Goal: Task Accomplishment & Management: Manage account settings

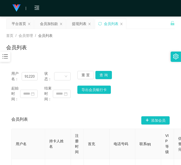
click at [5, 2] on div "会员购单 在线人数 0 1 2 3 4 5 6 7 8 9 0 1 2 3 4 5 6 7 8 9 0 1 2 3 4 5 6 7 8 9 0 1 2 3 4…" at bounding box center [90, 8] width 181 height 17
click at [49, 27] on div "会员加扣款" at bounding box center [49, 24] width 18 height 10
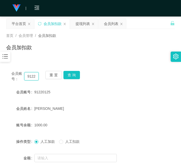
click at [29, 78] on input "91220125" at bounding box center [31, 76] width 14 height 8
drag, startPoint x: 29, startPoint y: 78, endPoint x: 58, endPoint y: 74, distance: 29.8
click at [29, 78] on input "91220125" at bounding box center [31, 76] width 14 height 8
paste input "kenkow"
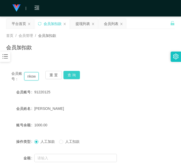
type input "kenkow"
click at [76, 73] on button "查 询" at bounding box center [71, 75] width 16 height 8
click at [76, 73] on button "查 询" at bounding box center [74, 75] width 22 height 8
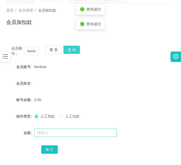
scroll to position [45, 0]
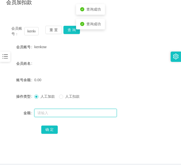
click at [72, 115] on input "text" at bounding box center [75, 113] width 82 height 8
type input "100"
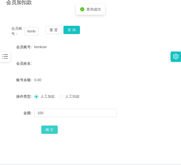
click at [50, 126] on button "确 定" at bounding box center [49, 129] width 16 height 8
click at [18, 126] on div "确 定" at bounding box center [90, 129] width 168 height 10
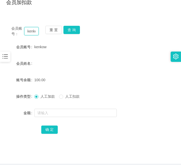
click at [33, 32] on input "kenkow" at bounding box center [31, 31] width 14 height 8
click at [68, 28] on button "查 询" at bounding box center [71, 30] width 16 height 8
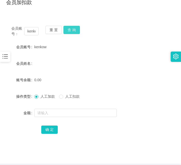
click at [68, 28] on button "查 询" at bounding box center [71, 30] width 16 height 8
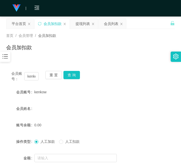
click at [12, 99] on form "会员账号 kenkow 会员姓名 账号余额 0.00 操作类型 人工加款 人工扣款 金额 确 定" at bounding box center [90, 133] width 168 height 93
click at [66, 69] on div "会员账号： [PERSON_NAME] 重 置 查 询 会员账号 kenkow 会员姓名 账号余额 0.00 操作类型 人工加款 人工扣款 金额 确 定" at bounding box center [90, 128] width 168 height 125
click at [74, 74] on button "查 询" at bounding box center [71, 75] width 16 height 8
click at [74, 74] on button "查 询" at bounding box center [74, 75] width 22 height 8
drag, startPoint x: 6, startPoint y: 93, endPoint x: 40, endPoint y: 85, distance: 34.9
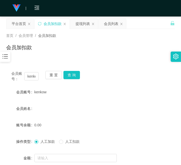
click at [6, 93] on div "会员账号" at bounding box center [20, 92] width 28 height 10
click at [75, 76] on button "查 询" at bounding box center [71, 75] width 16 height 8
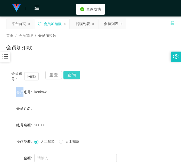
click at [75, 76] on div "会员账号： [PERSON_NAME] 重 置 查 询" at bounding box center [90, 76] width 168 height 11
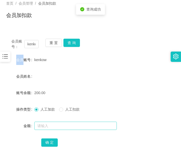
scroll to position [45, 0]
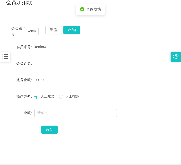
click at [73, 96] on span "人工扣款" at bounding box center [72, 96] width 19 height 4
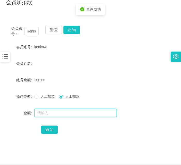
click at [71, 113] on input "text" at bounding box center [75, 113] width 82 height 8
type input "50"
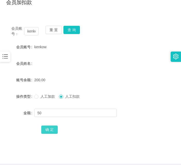
click at [53, 131] on button "确 定" at bounding box center [49, 129] width 16 height 8
drag, startPoint x: 10, startPoint y: 135, endPoint x: 17, endPoint y: 131, distance: 8.0
click at [10, 135] on div "会员账号： [PERSON_NAME] 重 置 查 询 会员账号 kenkow 会员姓名 账号余额 150.00 操作类型 人工加款 人工扣款 金额 确 定" at bounding box center [90, 83] width 168 height 125
click at [70, 29] on button "查 询" at bounding box center [71, 30] width 16 height 8
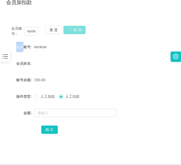
click at [70, 29] on div "重 置 查 询" at bounding box center [58, 31] width 27 height 11
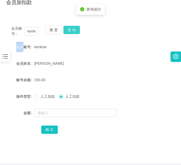
click at [70, 29] on button "查 询" at bounding box center [71, 30] width 16 height 8
click at [72, 29] on button "查 询" at bounding box center [71, 30] width 16 height 8
drag, startPoint x: 72, startPoint y: 29, endPoint x: 80, endPoint y: 30, distance: 7.8
click at [72, 29] on div "会员账号： [PERSON_NAME] 重 置 查 询" at bounding box center [90, 31] width 168 height 11
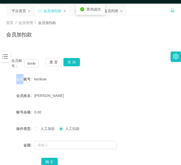
scroll to position [0, 0]
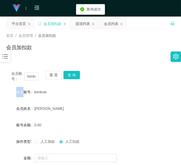
click at [79, 22] on div "提现列表" at bounding box center [82, 24] width 14 height 10
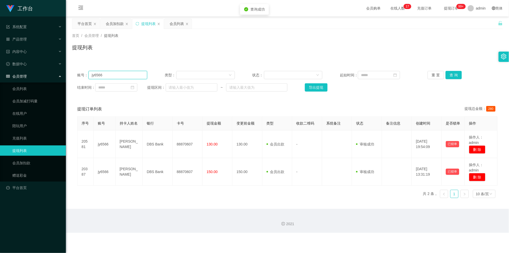
click at [135, 73] on input "jy6566" at bounding box center [118, 75] width 59 height 8
click at [117, 21] on div "会员加扣款" at bounding box center [115, 24] width 18 height 10
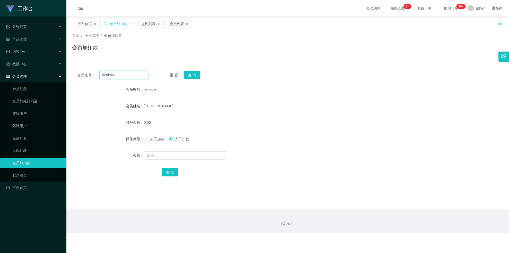
click at [107, 72] on input "kenkow" at bounding box center [123, 75] width 49 height 8
click at [142, 20] on div "提现列表" at bounding box center [148, 24] width 14 height 10
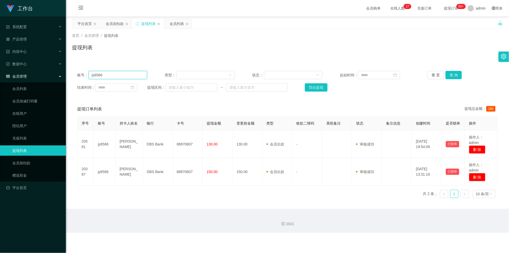
click at [116, 76] on input "jy6566" at bounding box center [118, 75] width 59 height 8
paste input "kenkow"
type input "kenkow"
click at [181, 72] on button "查 询" at bounding box center [454, 75] width 16 height 8
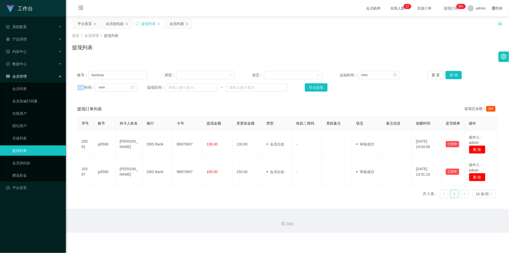
click at [181, 72] on div "重 置 查 询" at bounding box center [463, 75] width 70 height 8
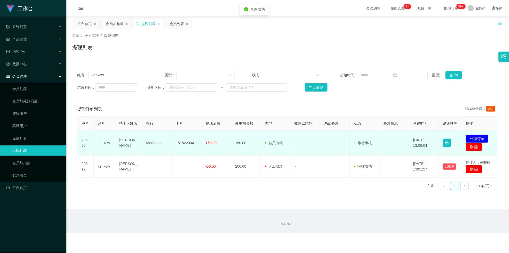
click at [181, 146] on td "157822304" at bounding box center [187, 142] width 30 height 25
copy td "157822304"
click at [181, 143] on button "处理订单" at bounding box center [477, 138] width 23 height 8
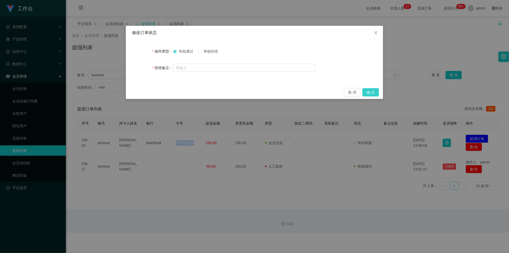
click at [181, 92] on button "确 定" at bounding box center [371, 92] width 16 height 8
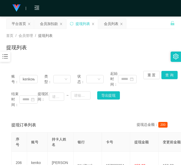
click at [23, 64] on div "账号： kenkow 类型： 状态： 起始时间： 重 置 查 询 结束时间： 提现区间： ~ 导出提现 提现订单列表 提现总金额： 200 序号 账号 持卡人…" at bounding box center [90, 141] width 168 height 164
click at [50, 27] on div "会员加扣款" at bounding box center [49, 24] width 18 height 10
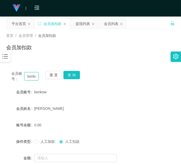
click at [32, 76] on input "kenkow" at bounding box center [31, 76] width 14 height 8
paste input "86669168"
type input "86669168"
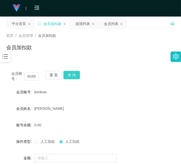
click at [73, 73] on button "查 询" at bounding box center [71, 75] width 16 height 8
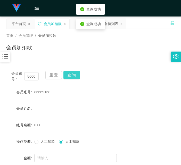
scroll to position [45, 0]
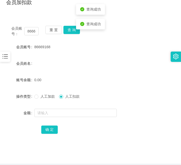
click at [52, 95] on span "人工加款" at bounding box center [47, 96] width 19 height 4
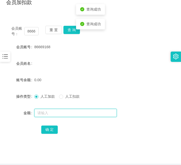
click at [59, 115] on input "text" at bounding box center [75, 113] width 82 height 8
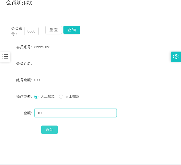
type input "100"
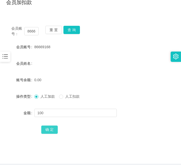
click at [53, 126] on div "确 定" at bounding box center [90, 129] width 98 height 10
click at [53, 126] on button "确 定" at bounding box center [49, 129] width 16 height 8
click at [28, 29] on input "86669168" at bounding box center [31, 31] width 14 height 8
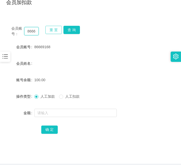
paste input "Ma883023"
type input "Ma883023"
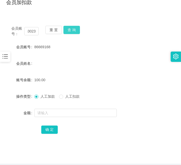
click at [71, 30] on button "查 询" at bounding box center [71, 30] width 16 height 8
click at [71, 30] on div "重 置 查 询" at bounding box center [58, 31] width 27 height 11
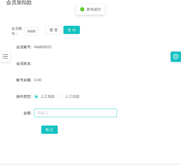
click at [50, 109] on input "text" at bounding box center [75, 113] width 82 height 8
type input "100"
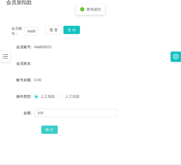
click at [47, 130] on button "确 定" at bounding box center [49, 129] width 16 height 8
drag, startPoint x: 14, startPoint y: 113, endPoint x: 35, endPoint y: 82, distance: 37.7
click at [14, 113] on div "金额" at bounding box center [20, 113] width 28 height 10
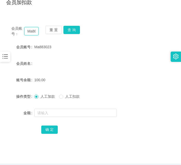
click at [35, 30] on input "Ma883023" at bounding box center [31, 31] width 14 height 8
paste input "Wei1"
type input "Wei123"
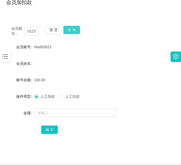
click at [74, 28] on button "查 询" at bounding box center [71, 30] width 16 height 8
click at [74, 28] on div "会员账号： Wei123 重 置 查 询" at bounding box center [90, 31] width 168 height 11
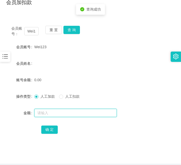
click at [70, 112] on input "text" at bounding box center [75, 113] width 82 height 8
type input "100"
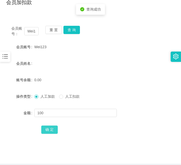
click at [44, 130] on button "确 定" at bounding box center [49, 129] width 16 height 8
click at [13, 131] on div "确 定" at bounding box center [90, 129] width 168 height 10
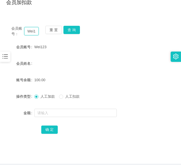
click at [34, 33] on input "Wei123" at bounding box center [31, 31] width 14 height 8
paste input "86669168"
type input "86669168"
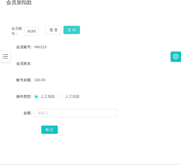
scroll to position [0, 0]
click at [70, 31] on button "查 询" at bounding box center [71, 30] width 16 height 8
drag, startPoint x: 3, startPoint y: 117, endPoint x: 14, endPoint y: 103, distance: 17.5
click at [3, 117] on main "关闭左侧 关闭右侧 关闭其它 刷新页面 平台首页 会员加扣款 提现列表 会员列表 首页 / 会员管理 / 会员加扣款 / 会员加扣款 会员账号： 866691…" at bounding box center [90, 67] width 181 height 192
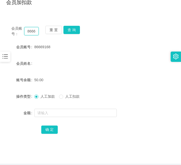
click at [32, 29] on input "86669168" at bounding box center [31, 31] width 14 height 8
click at [72, 28] on button "查 询" at bounding box center [71, 30] width 16 height 8
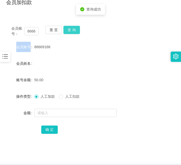
click at [72, 28] on div "会员账号： 86669168 重 置 查 询" at bounding box center [90, 31] width 168 height 11
click at [72, 28] on button "查 询" at bounding box center [71, 30] width 16 height 8
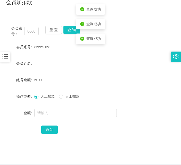
drag, startPoint x: 107, startPoint y: 80, endPoint x: 158, endPoint y: 81, distance: 51.3
click at [108, 79] on div "50.00" at bounding box center [83, 80] width 98 height 10
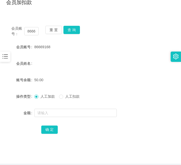
click at [13, 127] on div "确 定" at bounding box center [90, 129] width 168 height 10
click at [78, 30] on button "查 询" at bounding box center [71, 30] width 16 height 8
click at [78, 30] on button "查 询" at bounding box center [74, 30] width 22 height 8
click at [78, 30] on button "查 询" at bounding box center [71, 30] width 16 height 8
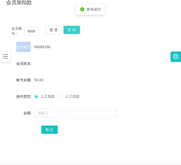
click at [78, 30] on body "工作台 系统配置 产品管理 内容中心 数据中心 会员管理 会员列表 会员加减打码量 在线用户 陪玩用户 充值列表 提现列表 会员加扣款 赠送彩金 平台首页 保…" at bounding box center [90, 82] width 181 height 165
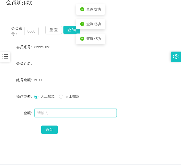
click at [70, 112] on input "text" at bounding box center [75, 113] width 82 height 8
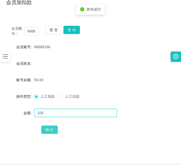
type input "100"
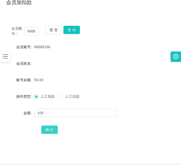
click at [49, 129] on button "确 定" at bounding box center [49, 129] width 16 height 8
click at [30, 31] on input "86669168" at bounding box center [31, 31] width 14 height 8
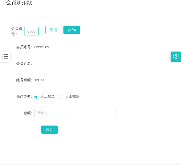
paste input "Wei123"
type input "Wei123"
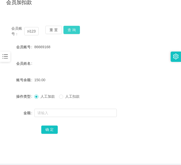
click at [72, 30] on button "查 询" at bounding box center [71, 30] width 16 height 8
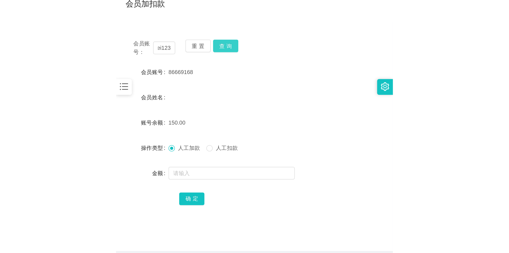
scroll to position [0, 0]
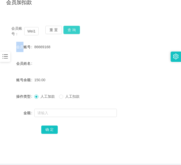
click at [72, 30] on div "会员账号： Wei123 重 置 查 询" at bounding box center [90, 31] width 168 height 11
click at [72, 30] on button "查 询" at bounding box center [71, 30] width 16 height 8
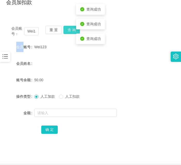
click at [73, 30] on button "查 询" at bounding box center [71, 30] width 16 height 8
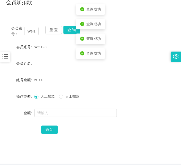
click at [61, 108] on div at bounding box center [83, 113] width 98 height 10
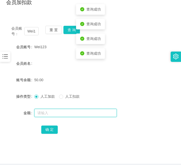
click at [61, 109] on input "text" at bounding box center [75, 113] width 82 height 8
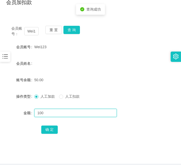
type input "100"
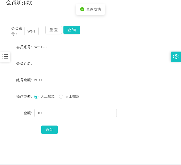
click at [51, 136] on div "会员账号： Wei123 重 置 查 询 会员账号 Wei123 会员姓名 账号余额 50.00 操作类型 人工加款 人工扣款 金额 100 确 定" at bounding box center [90, 83] width 168 height 125
click at [51, 129] on button "确 定" at bounding box center [49, 129] width 16 height 8
click at [3, 114] on main "关闭左侧 关闭右侧 关闭其它 刷新页面 平台首页 会员加扣款 提现列表 会员列表 首页 / 会员管理 / 会员加扣款 / 会员加扣款 会员账号： Wei123…" at bounding box center [90, 67] width 181 height 192
click at [146, 9] on div "会员加扣款" at bounding box center [90, 4] width 168 height 12
click at [1, 129] on main "关闭左侧 关闭右侧 关闭其它 刷新页面 平台首页 会员加扣款 提现列表 会员列表 首页 / 会员管理 / 会员加扣款 / 会员加扣款 会员账号： Wei123…" at bounding box center [90, 67] width 181 height 192
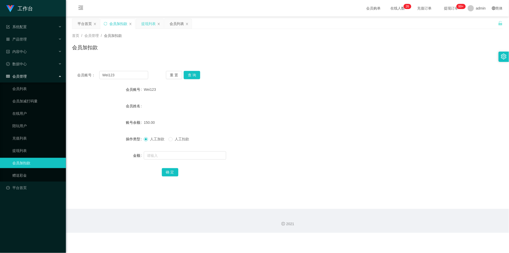
click at [146, 23] on div "提现列表" at bounding box center [148, 24] width 14 height 10
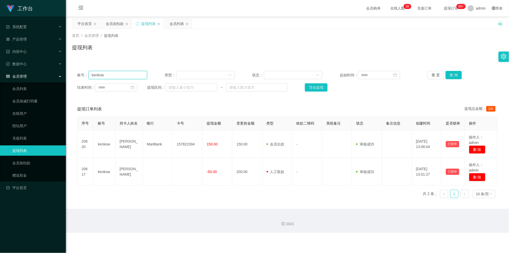
click at [116, 74] on input "kenkow" at bounding box center [118, 75] width 59 height 8
paste input "Wei123"
type input "Wei123"
click at [181, 74] on button "查 询" at bounding box center [454, 75] width 16 height 8
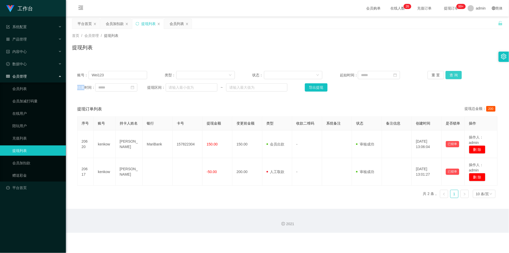
click at [181, 74] on div "重 置 查 询" at bounding box center [463, 75] width 70 height 8
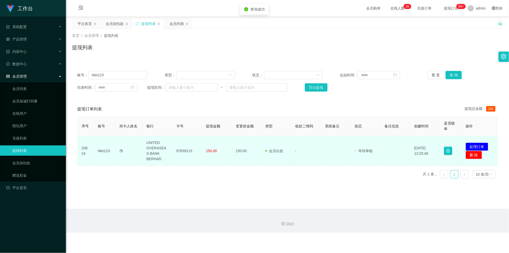
click at [181, 146] on td "97659115" at bounding box center [187, 151] width 30 height 30
drag, startPoint x: 182, startPoint y: 146, endPoint x: 188, endPoint y: 144, distance: 6.2
click at [181, 146] on td "97659115" at bounding box center [187, 151] width 30 height 30
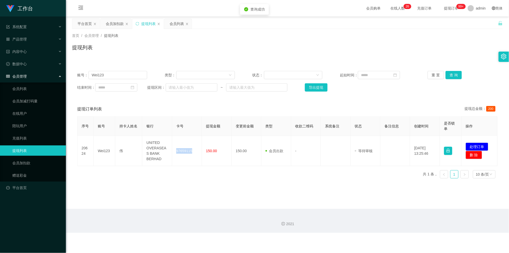
copy td "97659115"
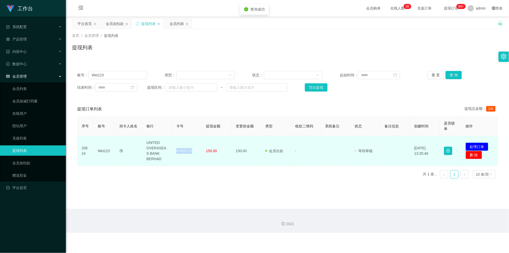
click at [181, 146] on button "处理订单" at bounding box center [477, 146] width 23 height 8
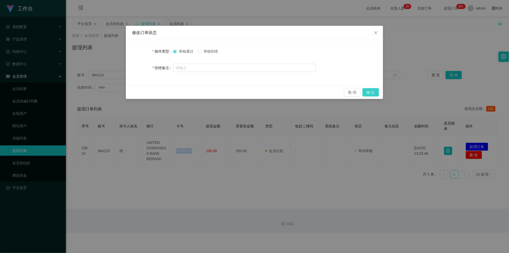
drag, startPoint x: 368, startPoint y: 90, endPoint x: 406, endPoint y: 59, distance: 48.6
click at [181, 90] on button "确 定" at bounding box center [371, 92] width 16 height 8
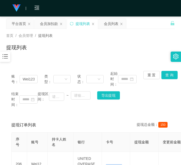
click at [0, 123] on main "关闭左侧 关闭右侧 关闭其它 刷新页面 平台首页 会员加扣款 提现列表 会员列表 首页 / 会员管理 / 提现列表 / 提现列表 账号： Wei123 类型：…" at bounding box center [90, 112] width 181 height 192
click at [47, 26] on div "会员加扣款" at bounding box center [49, 24] width 18 height 10
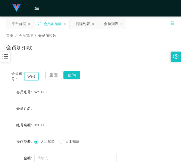
click at [29, 77] on input "Wei123" at bounding box center [31, 76] width 14 height 8
paste input "Ma8830"
type input "Ma883023"
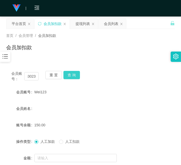
click at [76, 75] on button "查 询" at bounding box center [71, 75] width 16 height 8
click at [76, 75] on button "查 询" at bounding box center [74, 75] width 22 height 8
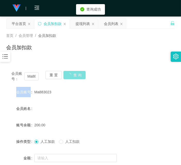
click at [76, 75] on div "会员账号： Ma883023 重 置 查 询" at bounding box center [90, 76] width 168 height 11
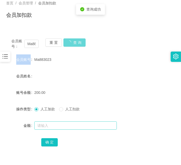
scroll to position [45, 0]
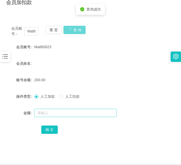
click at [64, 116] on div at bounding box center [83, 113] width 98 height 10
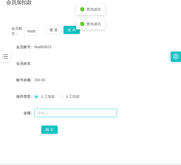
click at [64, 113] on input "text" at bounding box center [75, 113] width 82 height 8
type input "50"
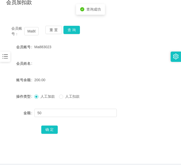
click at [67, 98] on label "人工扣款" at bounding box center [70, 96] width 23 height 5
click at [52, 127] on button "确 定" at bounding box center [49, 129] width 16 height 8
click at [8, 110] on div "金额" at bounding box center [20, 113] width 28 height 10
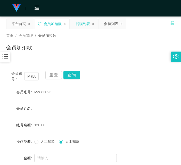
click at [88, 21] on div "提现列表" at bounding box center [82, 24] width 14 height 10
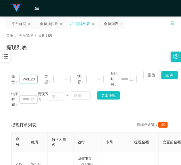
click at [32, 82] on input "Wei123" at bounding box center [29, 79] width 18 height 8
paste input "86669168"
click at [168, 74] on button "查 询" at bounding box center [169, 75] width 16 height 8
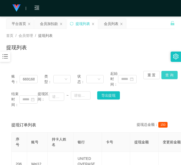
scroll to position [0, 0]
click at [168, 74] on div "账号： 86669168 类型： 状态： 起始时间： 重 置 查 询 结束时间： 提现区间： ~ 导出提现" at bounding box center [90, 89] width 168 height 47
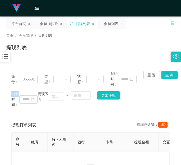
drag, startPoint x: 3, startPoint y: 124, endPoint x: 27, endPoint y: 122, distance: 23.5
click at [3, 124] on main "关闭左侧 关闭右侧 关闭其它 刷新页面 平台首页 会员加扣款 提现列表 会员列表 首页 / 会员管理 / 提现列表 / 提现列表 账号： 86669168 类…" at bounding box center [90, 112] width 181 height 192
click at [166, 77] on button "查 询" at bounding box center [169, 75] width 16 height 8
drag, startPoint x: 166, startPoint y: 77, endPoint x: 161, endPoint y: 83, distance: 7.8
click at [166, 77] on div "重 置 查 询" at bounding box center [156, 79] width 26 height 16
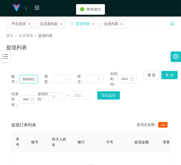
click at [32, 80] on input "86669168" at bounding box center [29, 79] width 18 height 8
paste input "Ma883023"
click at [33, 77] on input "Ma883023" at bounding box center [29, 79] width 18 height 8
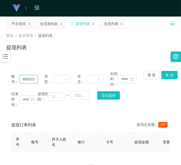
click at [33, 77] on input "Ma883023" at bounding box center [29, 79] width 18 height 8
click at [30, 79] on input "Ma883023" at bounding box center [29, 79] width 18 height 8
paste input "text"
type input "Ma883023"
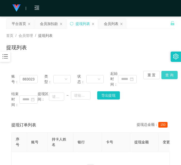
click at [166, 73] on button "查 询" at bounding box center [169, 75] width 16 height 8
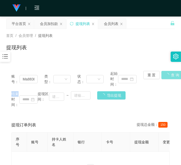
click at [166, 73] on div "重 置 查 询" at bounding box center [156, 79] width 26 height 16
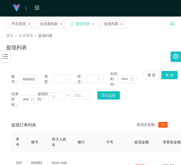
drag, startPoint x: 5, startPoint y: 120, endPoint x: 122, endPoint y: 91, distance: 120.4
click at [6, 120] on main "关闭左侧 关闭右侧 关闭其它 刷新页面 平台首页 会员加扣款 提现列表 会员列表 首页 / 会员管理 / 提现列表 / 提现列表 账号： Ma883023 类…" at bounding box center [90, 112] width 181 height 192
click at [166, 77] on button "查 询" at bounding box center [169, 75] width 16 height 8
click at [166, 77] on div "重 置 查 询" at bounding box center [156, 79] width 26 height 16
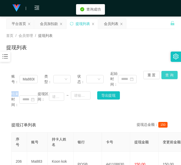
click at [166, 77] on button "查 询" at bounding box center [169, 75] width 16 height 8
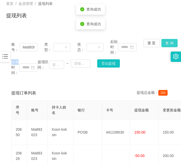
scroll to position [45, 0]
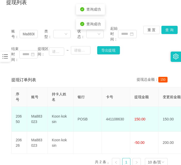
click at [116, 111] on td "441108630" at bounding box center [116, 119] width 28 height 25
copy td "441108630"
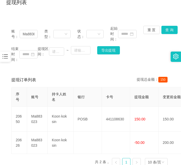
drag, startPoint x: 15, startPoint y: 73, endPoint x: 20, endPoint y: 73, distance: 4.9
click at [15, 73] on div "提现订单列表 提现总金额： 150" at bounding box center [90, 80] width 158 height 14
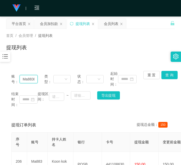
click at [28, 79] on input "Ma883023" at bounding box center [29, 79] width 18 height 8
paste input "86669168"
type input "86669168"
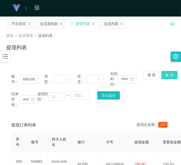
click at [169, 75] on button "查 询" at bounding box center [169, 75] width 16 height 8
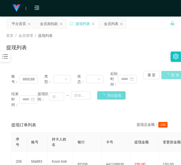
scroll to position [0, 0]
click at [169, 75] on div "账号： 86669168 类型： 状态： 起始时间： 重 置 查 询 结束时间： 提现区间： ~ 导出提现" at bounding box center [90, 89] width 168 height 47
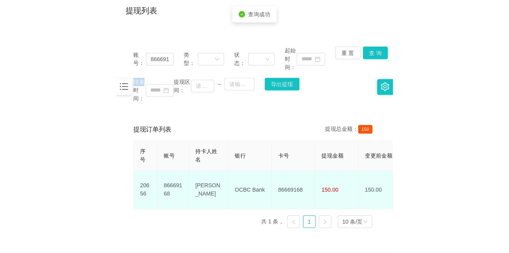
scroll to position [68, 0]
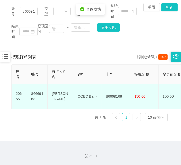
click at [114, 88] on td "86669168" at bounding box center [116, 96] width 28 height 25
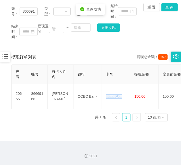
copy td "86669168"
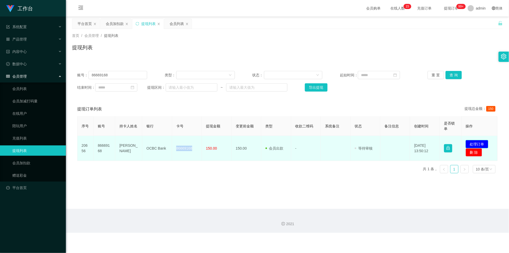
click at [181, 145] on button "处理订单" at bounding box center [477, 144] width 23 height 8
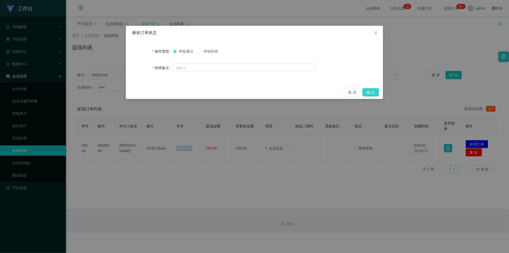
click at [181, 93] on button "确 定" at bounding box center [371, 92] width 16 height 8
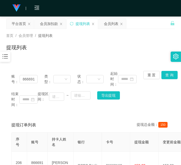
drag, startPoint x: 1, startPoint y: 109, endPoint x: 5, endPoint y: 104, distance: 6.2
click at [2, 109] on main "关闭左侧 关闭右侧 关闭其它 刷新页面 平台首页 会员加扣款 提现列表 会员列表 首页 / 会员管理 / 提现列表 / 提现列表 账号： 86669168 类…" at bounding box center [90, 112] width 181 height 192
click at [52, 26] on div "会员加扣款" at bounding box center [49, 24] width 18 height 10
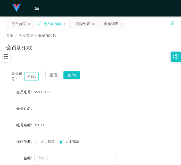
click at [31, 74] on input "Ma883023" at bounding box center [31, 76] width 14 height 8
click at [81, 75] on div "会员账号： Ma883023 重 置 查 询" at bounding box center [90, 76] width 168 height 11
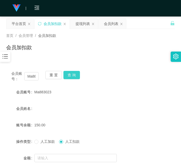
click at [78, 75] on button "查 询" at bounding box center [71, 75] width 16 height 8
click at [78, 75] on div "会员账号： Ma883023 重 置 查 询" at bounding box center [90, 76] width 168 height 11
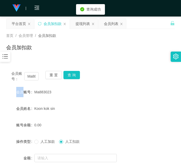
scroll to position [45, 0]
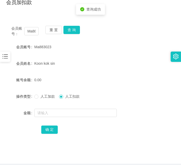
click at [48, 92] on div "人工加款 人工扣款" at bounding box center [83, 96] width 98 height 10
click at [47, 94] on span "人工加款" at bounding box center [47, 96] width 19 height 4
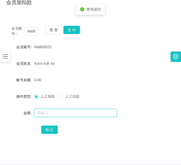
click at [52, 116] on input "text" at bounding box center [75, 113] width 82 height 8
click at [53, 114] on input "text" at bounding box center [75, 113] width 82 height 8
type input "300"
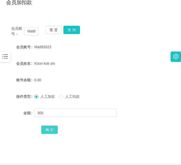
click at [46, 130] on button "确 定" at bounding box center [49, 129] width 16 height 8
drag, startPoint x: 8, startPoint y: 130, endPoint x: 22, endPoint y: 100, distance: 32.7
click at [8, 130] on div "确 定" at bounding box center [90, 129] width 168 height 10
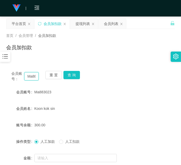
click at [35, 79] on input "Ma883023" at bounding box center [31, 76] width 14 height 8
click at [72, 77] on button "查 询" at bounding box center [71, 75] width 16 height 8
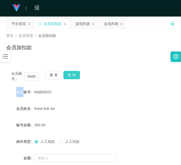
click at [72, 77] on div "会员账号： Ma883023 重 置 查 询" at bounding box center [90, 76] width 168 height 11
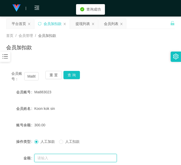
click at [47, 159] on input "text" at bounding box center [75, 158] width 82 height 8
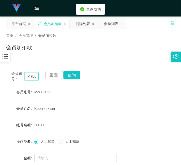
click at [33, 76] on input "Ma883023" at bounding box center [31, 76] width 14 height 8
type input "v"
paste input "kenkow"
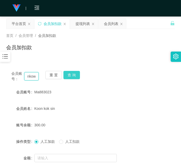
type input "kenkow"
click at [72, 73] on button "查 询" at bounding box center [71, 75] width 16 height 8
click at [72, 73] on div "会员账号： [PERSON_NAME] 重 置 查 询" at bounding box center [90, 76] width 168 height 11
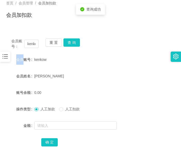
scroll to position [45, 0]
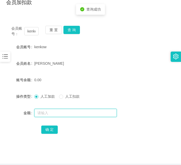
click at [66, 116] on input "text" at bounding box center [75, 113] width 82 height 8
type input "100"
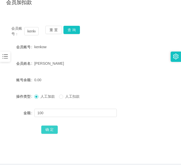
click at [50, 131] on button "确 定" at bounding box center [49, 129] width 16 height 8
click at [1, 22] on main "关闭左侧 关闭右侧 关闭其它 刷新页面 平台首页 会员加扣款 提现列表 会员列表 首页 / 会员管理 / 会员加扣款 / 会员加扣款 会员账号： [PERSO…" at bounding box center [90, 67] width 181 height 192
click at [36, 30] on input "kenkow" at bounding box center [31, 31] width 14 height 8
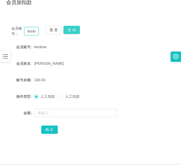
paste input "98779349"
type input "98779349"
click at [73, 29] on button "查 询" at bounding box center [71, 30] width 16 height 8
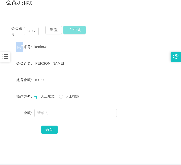
click at [73, 29] on div "会员账号： 98779349 重 置 查 询" at bounding box center [90, 31] width 168 height 11
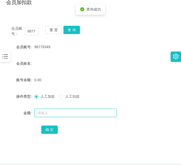
click at [57, 114] on input "text" at bounding box center [75, 113] width 82 height 8
type input "100"
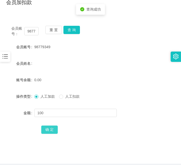
click at [52, 127] on button "确 定" at bounding box center [49, 129] width 16 height 8
click at [2, 101] on main "关闭左侧 关闭右侧 关闭其它 刷新页面 平台首页 会员加扣款 提现列表 会员列表 首页 / 会员管理 / 会员加扣款 / 会员加扣款 会员账号： 987793…" at bounding box center [90, 67] width 181 height 192
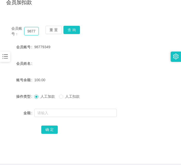
click at [35, 31] on input "98779349" at bounding box center [31, 31] width 14 height 8
click at [71, 29] on button "查 询" at bounding box center [71, 30] width 16 height 8
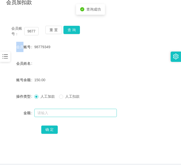
drag, startPoint x: 71, startPoint y: 29, endPoint x: 60, endPoint y: 109, distance: 81.4
click at [72, 32] on div "会员账号： 98779349 重 置 查 询" at bounding box center [90, 31] width 168 height 11
click at [61, 111] on input "text" at bounding box center [75, 113] width 82 height 8
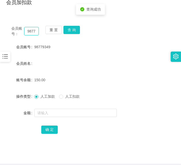
click at [31, 31] on input "98779349" at bounding box center [31, 31] width 14 height 8
paste input "Maning"
type input "Maning"
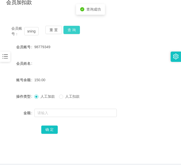
click at [71, 28] on button "查 询" at bounding box center [71, 30] width 16 height 8
click at [71, 28] on div "会员账号： Maning 重 置 查 询" at bounding box center [90, 31] width 168 height 11
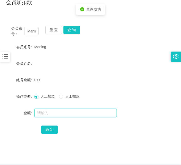
click at [60, 112] on input "text" at bounding box center [75, 113] width 82 height 8
type input "100"
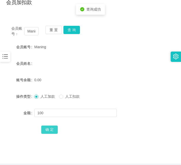
click at [48, 133] on button "确 定" at bounding box center [49, 129] width 16 height 8
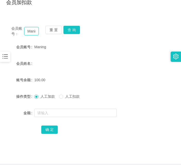
click at [32, 29] on input "Maning" at bounding box center [31, 31] width 14 height 8
paste input "98779349"
type input "98779349"
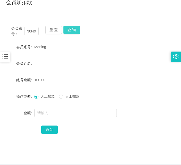
click at [71, 30] on button "查 询" at bounding box center [71, 30] width 16 height 8
click at [71, 30] on div "重 置 查 询" at bounding box center [58, 31] width 27 height 11
click at [71, 30] on button "查 询" at bounding box center [71, 30] width 16 height 8
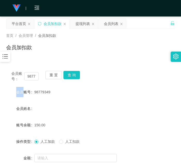
drag, startPoint x: 6, startPoint y: 95, endPoint x: 7, endPoint y: 92, distance: 3.6
click at [5, 95] on main "关闭左侧 关闭右侧 关闭其它 刷新页面 平台首页 会员加扣款 提现列表 会员列表 首页 / 会员管理 / 会员加扣款 / 会员加扣款 会员账号： 987793…" at bounding box center [90, 112] width 181 height 192
click at [33, 79] on input "98779349" at bounding box center [31, 76] width 14 height 8
paste input "Maning"
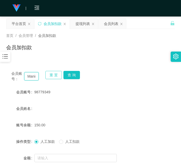
scroll to position [0, 4]
type input "Maning"
click at [65, 75] on button "查 询" at bounding box center [71, 75] width 16 height 8
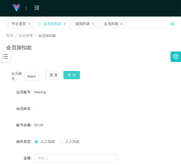
click at [65, 75] on button "查 询" at bounding box center [71, 75] width 16 height 8
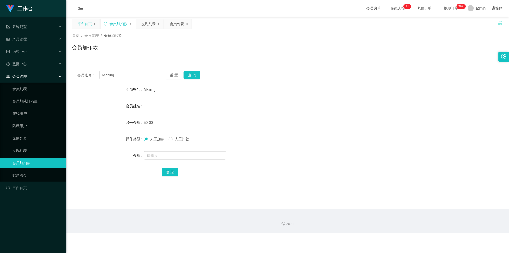
click at [81, 25] on div "平台首页" at bounding box center [85, 24] width 14 height 10
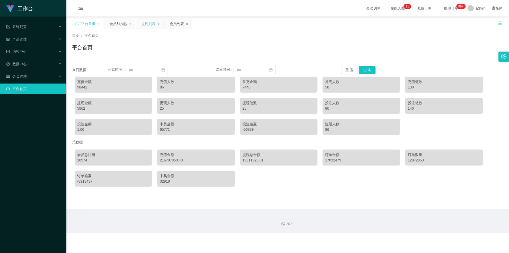
click at [142, 21] on div "提现列表" at bounding box center [148, 24] width 14 height 10
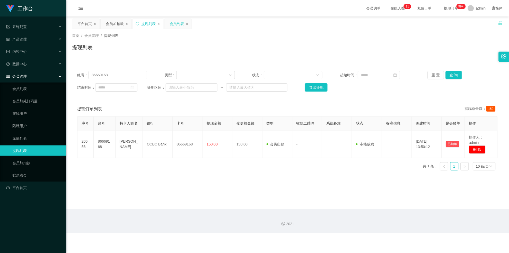
click at [170, 22] on div "会员列表" at bounding box center [177, 24] width 14 height 10
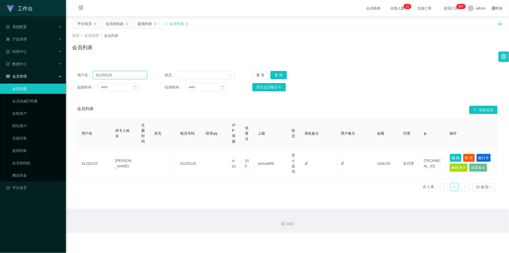
click at [133, 76] on input "91220125" at bounding box center [120, 75] width 55 height 8
paste input "Maning"
type input "Maning"
click at [181, 75] on button "查 询" at bounding box center [279, 75] width 16 height 8
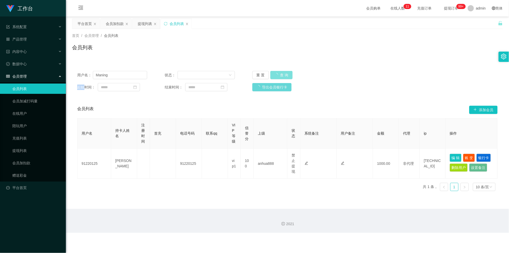
click at [181, 75] on div "重 置 查 询" at bounding box center [288, 75] width 70 height 8
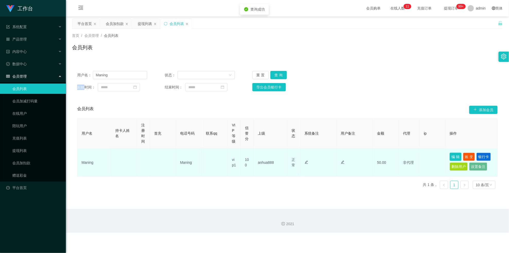
click at [181, 158] on button "编 辑" at bounding box center [456, 156] width 12 height 8
type input "Maning"
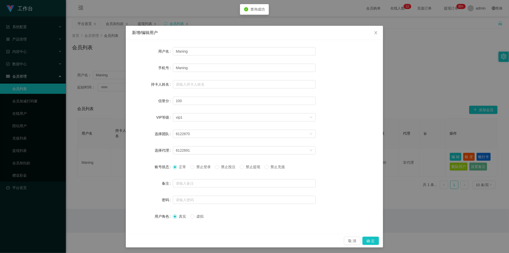
click at [181, 165] on span "禁止登录" at bounding box center [204, 167] width 19 height 4
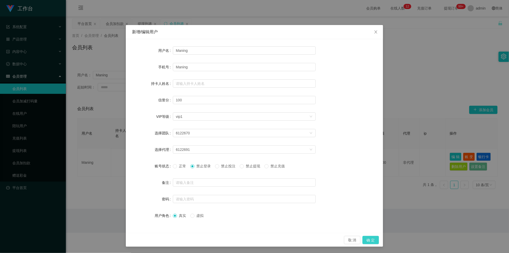
click at [181, 165] on button "确 定" at bounding box center [371, 240] width 16 height 8
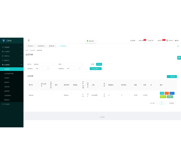
scroll to position [0, 0]
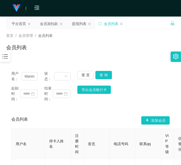
click at [2, 25] on main "关闭左侧 关闭右侧 关闭其它 刷新页面 平台首页 会员加扣款 提现列表 会员列表 首页 / 会员管理 / 会员列表 / 会员列表 用户名： Maning 状态…" at bounding box center [90, 112] width 181 height 192
click at [54, 24] on div "会员加扣款" at bounding box center [49, 24] width 18 height 10
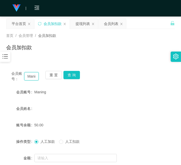
click at [33, 78] on input "Maning" at bounding box center [31, 76] width 14 height 8
paste input "883023"
type input "Ma883023"
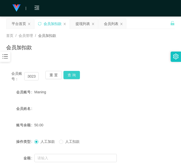
click at [75, 78] on button "查 询" at bounding box center [71, 75] width 16 height 8
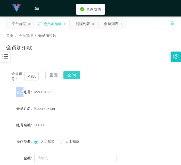
click at [75, 78] on div "会员账号： Ma883023 重 置 查 询" at bounding box center [90, 76] width 168 height 11
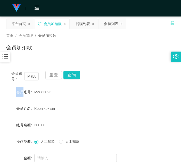
click link at bounding box center [15, 8] width 18 height 16
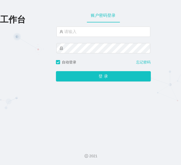
click at [82, 38] on div at bounding box center [103, 43] width 94 height 33
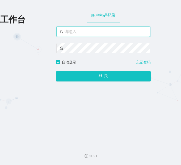
click at [82, 31] on input "text" at bounding box center [103, 32] width 94 height 10
type input "admin"
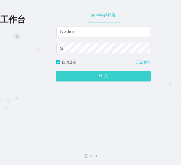
click at [104, 73] on button "登 录" at bounding box center [103, 76] width 95 height 10
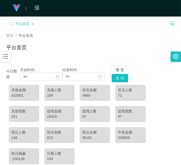
drag, startPoint x: 7, startPoint y: 97, endPoint x: 20, endPoint y: 84, distance: 18.0
click at [7, 97] on div "充值金额 432661 充值人数 109 首充金额 4960 首充人数 72 充值笔数 221 提现金额 19416 提现人数 87 提现笔数 97 投注人数…" at bounding box center [90, 124] width 168 height 84
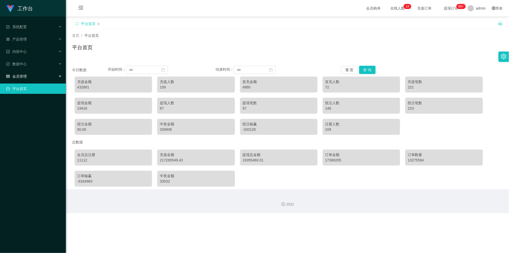
click at [49, 72] on div "会员管理" at bounding box center [33, 76] width 66 height 10
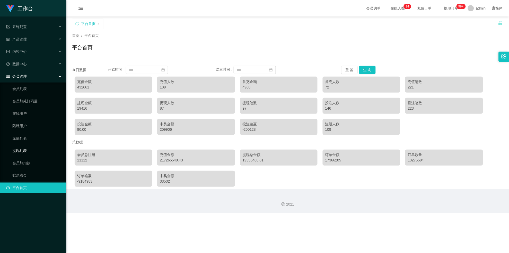
click at [28, 153] on link "提现列表" at bounding box center [36, 150] width 49 height 10
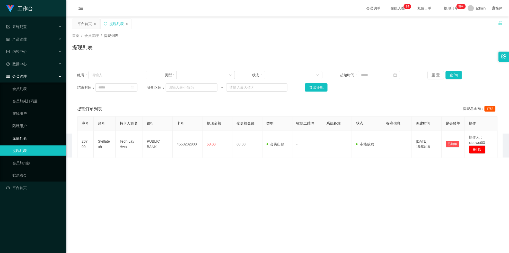
click at [28, 142] on link "充值列表" at bounding box center [36, 138] width 49 height 10
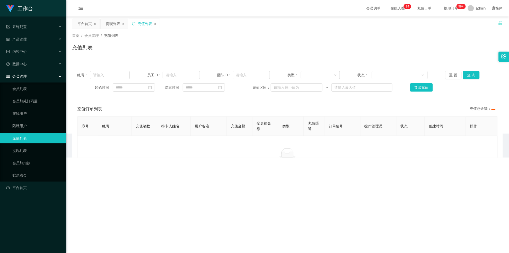
click at [30, 132] on ul "会员列表 会员加减打码量 在线用户 陪玩用户 充值列表 提现列表 会员加扣款 赠送彩金" at bounding box center [33, 131] width 66 height 99
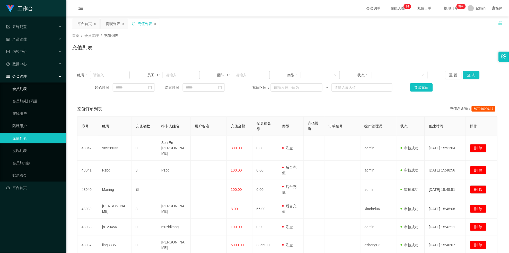
click at [32, 91] on link "会员列表" at bounding box center [36, 88] width 49 height 10
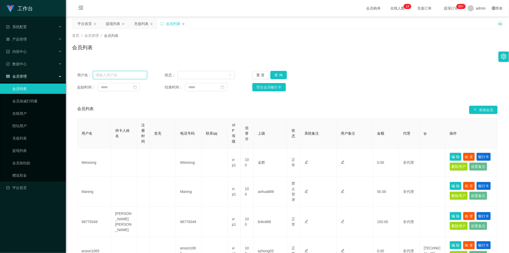
click at [115, 72] on input "text" at bounding box center [120, 75] width 55 height 8
paste input "kenkow"
click at [181, 76] on button "查 询" at bounding box center [279, 75] width 16 height 8
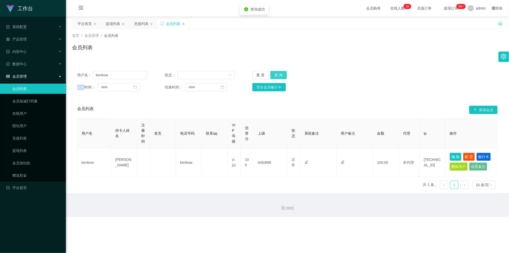
click at [181, 76] on div "重 置 查 询" at bounding box center [288, 75] width 70 height 8
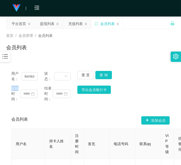
click at [120, 46] on div "会员列表" at bounding box center [90, 50] width 168 height 12
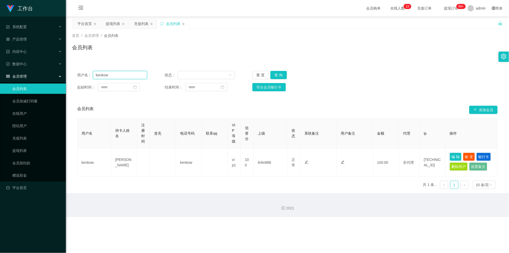
drag, startPoint x: 122, startPoint y: 73, endPoint x: 50, endPoint y: 71, distance: 72.4
click at [49, 72] on section "工作台 系统配置 产品管理 内容中心 数据中心 会员管理 会员列表 会员加减打码量 在线用户 陪玩用户 充值列表 提现列表 会员加扣款 赠送彩金 平台首页 保…" at bounding box center [254, 108] width 509 height 217
paste input "86669168"
type input "86669168"
click at [181, 75] on button "查 询" at bounding box center [279, 75] width 16 height 8
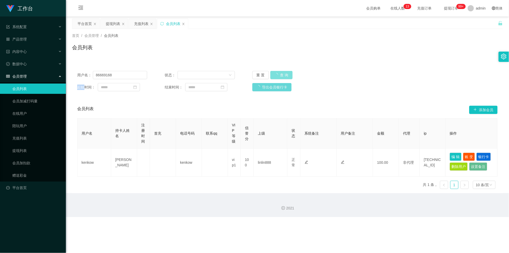
click at [181, 75] on div "重 置 查 询" at bounding box center [288, 75] width 70 height 8
click at [181, 74] on button "查 询" at bounding box center [279, 75] width 16 height 8
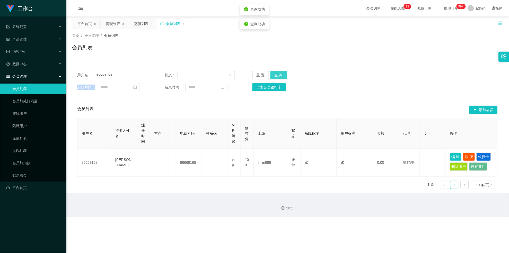
click at [181, 75] on button "查 询" at bounding box center [279, 75] width 16 height 8
click at [181, 75] on div "重 置 查 询" at bounding box center [288, 75] width 70 height 8
click at [181, 75] on button "查 询" at bounding box center [279, 75] width 16 height 8
click at [132, 69] on div "用户名： 86669168 状态： 重 置 查 询 起始时间： 结束时间： 导出会员银行卡" at bounding box center [287, 81] width 431 height 31
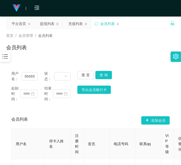
drag, startPoint x: 100, startPoint y: 47, endPoint x: 155, endPoint y: 6, distance: 68.2
click at [102, 46] on div "会员列表" at bounding box center [90, 50] width 168 height 12
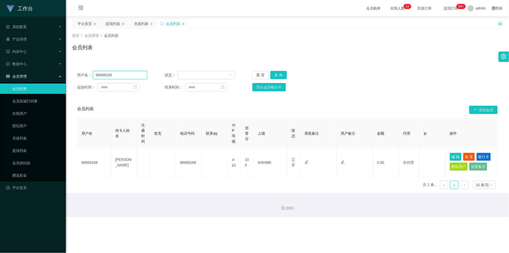
drag, startPoint x: 126, startPoint y: 71, endPoint x: 66, endPoint y: 74, distance: 59.9
click at [66, 74] on main "关闭左侧 关闭右侧 关闭其它 刷新页面 平台首页 提现列表 充值列表 会员列表 首页 / 会员管理 / 会员列表 / 会员列表 用户名： 86669168 状…" at bounding box center [287, 104] width 443 height 176
paste input "kenkow"
type input "kenkow"
click at [181, 76] on button "查 询" at bounding box center [279, 75] width 16 height 8
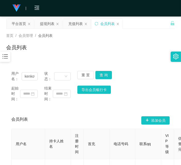
click at [14, 112] on div "用户名： kenkow 状态： 重 置 查 询 起始时间： 结束时间： 导出会员银行卡 会员列表 添加会员 用户名 持卡人姓名 注册时间 首充 电话号码 联系…" at bounding box center [90, 135] width 168 height 138
click at [48, 24] on div "提现列表" at bounding box center [47, 24] width 14 height 10
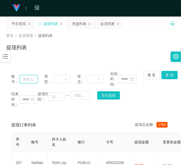
drag, startPoint x: 34, startPoint y: 83, endPoint x: 51, endPoint y: 78, distance: 17.6
click at [34, 83] on input "text" at bounding box center [29, 79] width 18 height 8
paste input "98779349"
type input "98779349"
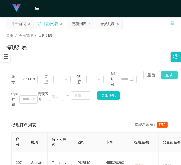
click at [167, 74] on button "查 询" at bounding box center [169, 75] width 16 height 8
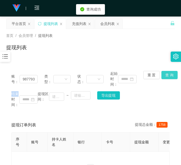
click at [167, 74] on div "账号： 98779349 类型： 状态： 起始时间： 重 置 查 询 结束时间： 提现区间： ~ 导出提现" at bounding box center [90, 89] width 168 height 47
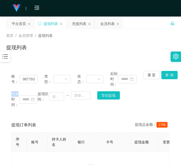
click at [10, 115] on div "账号： 98779349 类型： 状态： 起始时间： 重 置 查 询 结束时间： 提现区间： ~ 导出提现 提现订单列表 提现总金额： 1758 序号 账号 …" at bounding box center [90, 130] width 168 height 129
click at [163, 75] on button "查 询" at bounding box center [169, 75] width 16 height 8
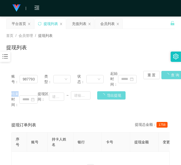
click at [163, 74] on div "重 置 查 询" at bounding box center [156, 79] width 26 height 16
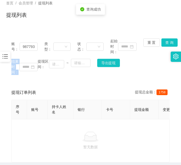
scroll to position [45, 0]
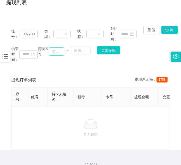
drag, startPoint x: 2, startPoint y: 107, endPoint x: 54, endPoint y: 52, distance: 76.4
click at [3, 107] on main "关闭左侧 关闭右侧 关闭其它 刷新页面 平台首页 提现列表 充值列表 会员列表 首页 / 会员管理 / 提现列表 / 提现列表 账号： 98779349 类型…" at bounding box center [90, 60] width 181 height 178
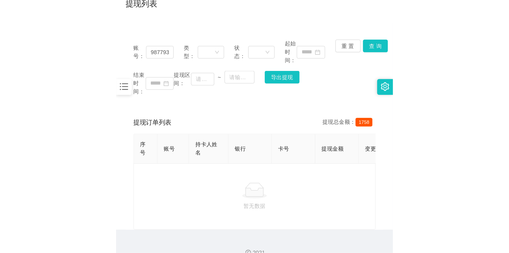
scroll to position [0, 0]
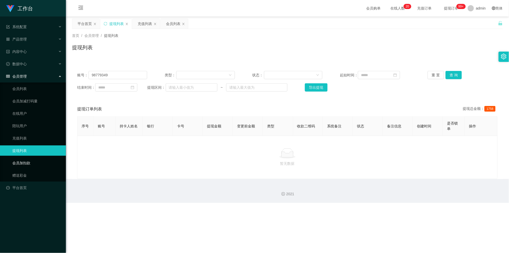
click at [29, 163] on link "会员加扣款" at bounding box center [36, 163] width 49 height 10
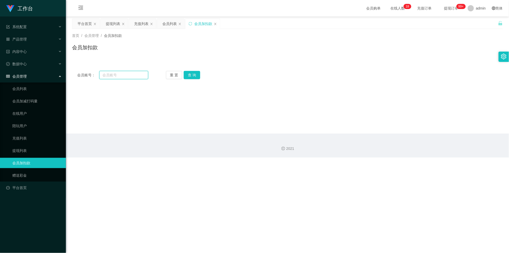
click at [119, 71] on input "text" at bounding box center [123, 75] width 49 height 8
paste input "86669168"
type input "86669168"
click at [181, 75] on button "查 询" at bounding box center [192, 75] width 16 height 8
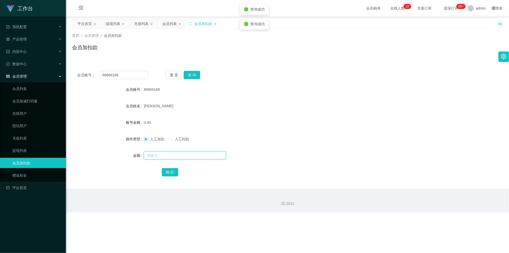
click at [181, 158] on input "text" at bounding box center [185, 155] width 82 height 8
click at [32, 91] on link "会员列表" at bounding box center [36, 88] width 49 height 10
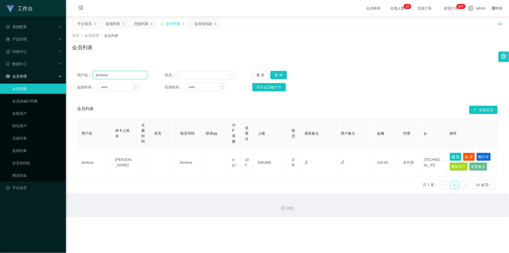
click at [120, 76] on input "kenkow" at bounding box center [120, 75] width 55 height 8
paste input "86669168"
type input "86669168"
click at [181, 75] on button "查 询" at bounding box center [279, 75] width 16 height 8
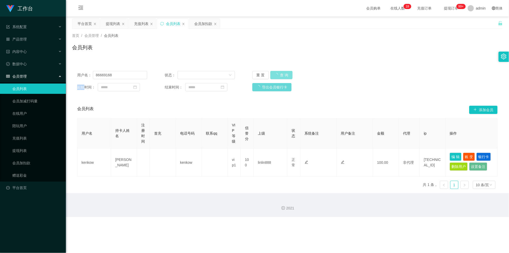
click at [181, 75] on div "重 置 查 询" at bounding box center [288, 75] width 70 height 8
click at [36, 48] on div "内容中心" at bounding box center [33, 51] width 66 height 10
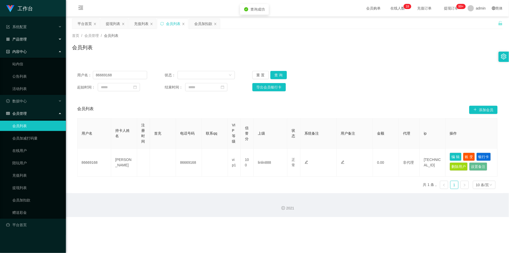
click at [32, 41] on div "产品管理" at bounding box center [33, 39] width 66 height 10
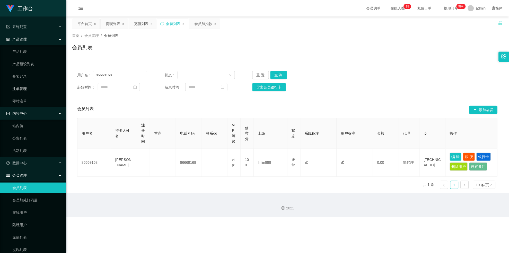
click at [27, 88] on link "注单管理" at bounding box center [36, 88] width 49 height 10
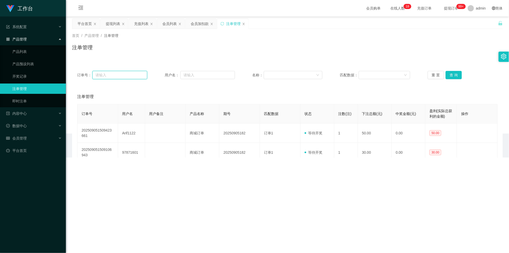
drag, startPoint x: 120, startPoint y: 74, endPoint x: 133, endPoint y: 74, distance: 13.4
click at [120, 74] on input "text" at bounding box center [119, 75] width 55 height 8
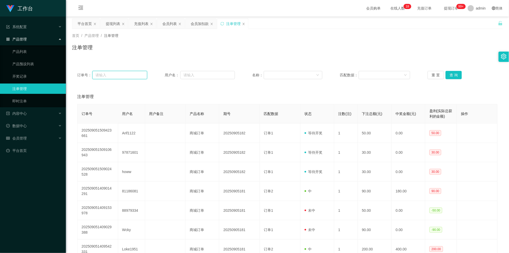
paste input "86669168"
type input "86669168"
click at [181, 71] on button "查 询" at bounding box center [454, 75] width 16 height 8
click at [181, 71] on div "重 置 查 询" at bounding box center [463, 75] width 70 height 8
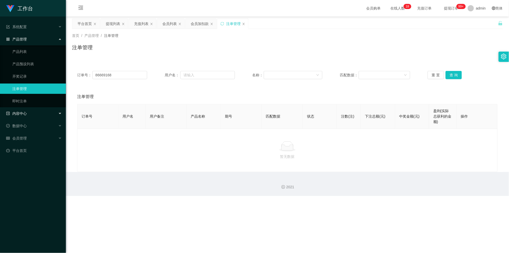
click at [36, 112] on div "内容中心" at bounding box center [33, 113] width 66 height 10
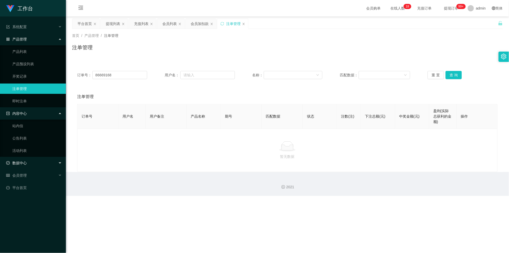
click at [30, 163] on div "数据中心" at bounding box center [33, 163] width 66 height 10
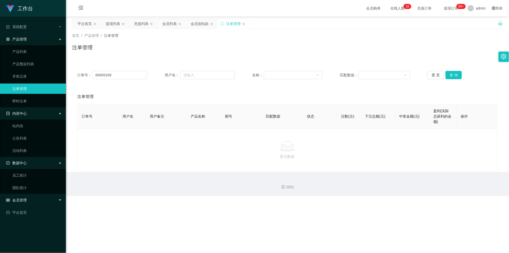
click at [29, 165] on li "会员管理 会员列表 会员加减打码量 在线用户 陪玩用户 充值列表 提现列表 会员加扣款 赠送彩金" at bounding box center [33, 200] width 66 height 11
click at [29, 165] on div "会员管理" at bounding box center [33, 200] width 66 height 10
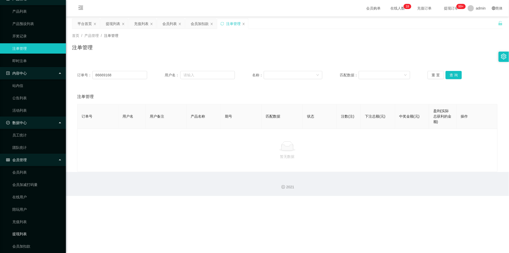
scroll to position [69, 0]
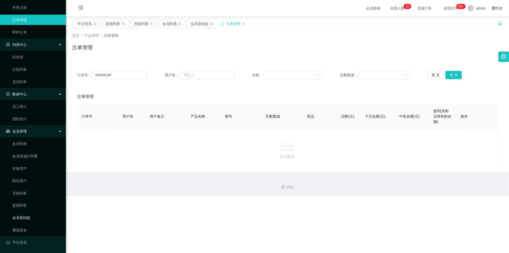
click at [41, 165] on link "会员加扣款" at bounding box center [36, 217] width 49 height 10
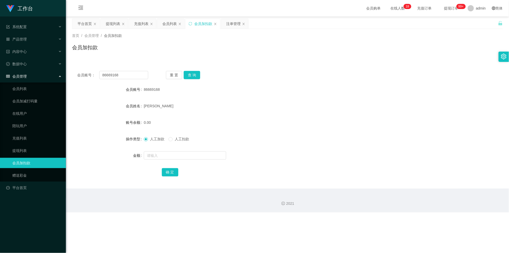
click at [181, 70] on div "会员账号： 86669168 重 置 查 询 会员账号 86669168 会员姓名 [PERSON_NAME] 账号余额 0.00 操作类型 人工加款 人工扣…" at bounding box center [287, 127] width 431 height 123
click at [181, 72] on button "查 询" at bounding box center [192, 75] width 16 height 8
click at [181, 72] on div "重 置 查 询" at bounding box center [201, 75] width 71 height 8
click at [181, 72] on button "查 询" at bounding box center [192, 75] width 16 height 8
click at [181, 149] on form "会员账号 86669168 会员姓名 [PERSON_NAME] 账号余额 0.00 操作类型 人工加款 人工扣款 金额 确 定" at bounding box center [287, 130] width 431 height 93
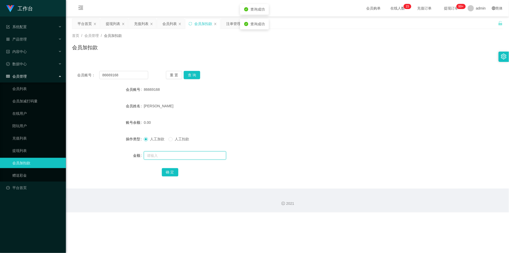
click at [181, 156] on input "text" at bounding box center [185, 155] width 82 height 8
type input "100"
click at [171, 165] on button "确 定" at bounding box center [170, 172] width 16 height 8
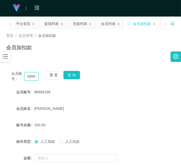
click at [29, 76] on input "86669168" at bounding box center [31, 76] width 14 height 8
drag, startPoint x: 29, startPoint y: 76, endPoint x: 73, endPoint y: 74, distance: 43.8
click at [31, 76] on input "86669168" at bounding box center [31, 76] width 14 height 8
paste input "kenkow"
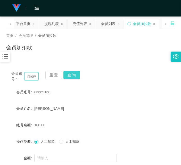
type input "kenkow"
click at [71, 73] on button "查 询" at bounding box center [71, 75] width 16 height 8
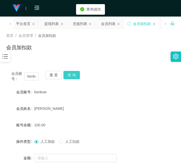
click at [71, 73] on button "查 询" at bounding box center [71, 75] width 16 height 8
click at [71, 73] on div "重 置 查 询" at bounding box center [58, 76] width 27 height 11
click at [71, 73] on button "查 询" at bounding box center [71, 75] width 16 height 8
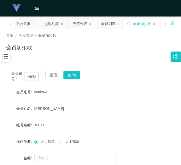
click at [8, 117] on form "会员账号 kenkow 会员姓名 kow fu [PERSON_NAME] 账号余额 100.00 操作类型 人工加款 人工扣款 金额 确 定" at bounding box center [90, 133] width 168 height 93
click at [52, 24] on div "提现列表" at bounding box center [51, 24] width 14 height 10
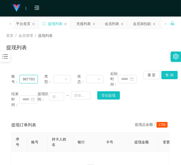
click at [26, 78] on input "98779349" at bounding box center [29, 79] width 18 height 8
click at [165, 77] on button "查 询" at bounding box center [169, 75] width 16 height 8
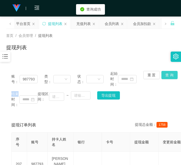
click at [165, 77] on div "重 置 查 询" at bounding box center [156, 79] width 26 height 16
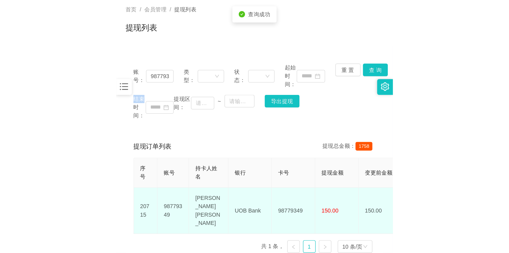
scroll to position [52, 0]
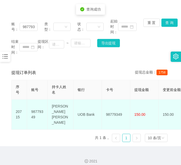
click at [112, 104] on td "98779349" at bounding box center [116, 114] width 28 height 30
drag, startPoint x: 112, startPoint y: 104, endPoint x: 123, endPoint y: 102, distance: 10.9
click at [114, 103] on td "98779349" at bounding box center [116, 114] width 28 height 30
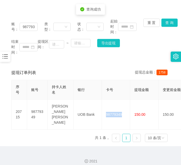
copy td "98779349"
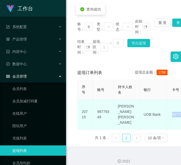
scroll to position [0, 0]
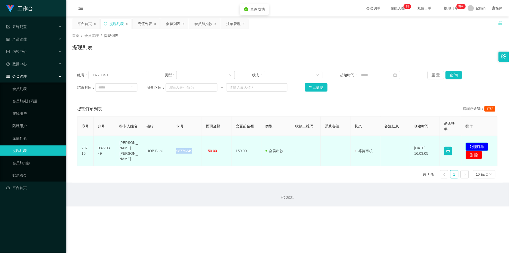
click at [181, 142] on button "处理订单" at bounding box center [477, 146] width 23 height 8
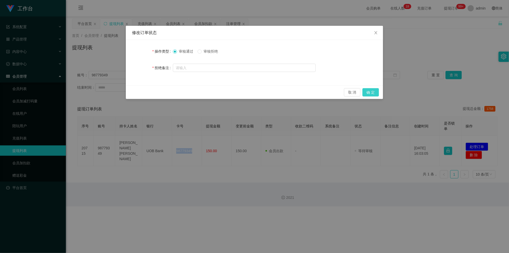
click at [181, 95] on button "确 定" at bounding box center [371, 92] width 16 height 8
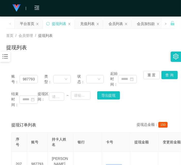
click at [5, 114] on main "关闭左侧 关闭右侧 关闭其它 刷新页面 平台首页 提现列表 充值列表 会员列表 会员加扣款 注单管理 首页 / 会员管理 / 提现列表 / 提现列表 账号： …" at bounding box center [90, 107] width 181 height 182
click at [161, 78] on button "查 询" at bounding box center [169, 75] width 16 height 8
click at [159, 78] on div "重 置 查 询" at bounding box center [156, 79] width 26 height 16
click at [87, 57] on div "首页 / 会员管理 / 提现列表 / 提现列表" at bounding box center [90, 44] width 181 height 31
click at [81, 26] on div "充值列表" at bounding box center [87, 24] width 14 height 10
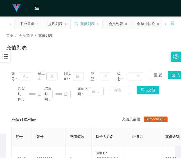
click at [55, 23] on div "提现列表" at bounding box center [55, 24] width 14 height 10
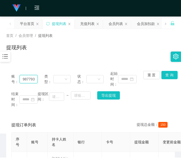
click at [23, 75] on input "98779349" at bounding box center [29, 79] width 18 height 8
paste input "86669168"
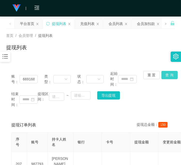
click at [162, 74] on button "查 询" at bounding box center [169, 75] width 16 height 8
click at [162, 74] on div "重 置 查 询" at bounding box center [156, 79] width 26 height 16
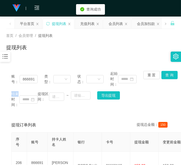
scroll to position [55, 0]
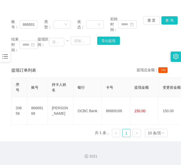
click at [4, 85] on main "关闭左侧 关闭右侧 关闭其它 刷新页面 平台首页 提现列表 充值列表 会员列表 会员加扣款 注单管理 首页 / 会员管理 / 提现列表 / 提现列表 账号： …" at bounding box center [90, 51] width 181 height 179
click at [165, 24] on div "重 置 查 询" at bounding box center [156, 24] width 26 height 16
click at [166, 23] on button "查 询" at bounding box center [169, 20] width 16 height 8
click at [166, 23] on div "重 置 查 询" at bounding box center [156, 24] width 26 height 16
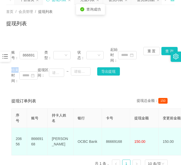
scroll to position [0, 0]
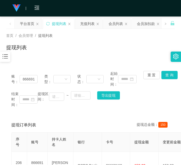
click at [14, 118] on div "提现订单列表 提现总金额： 150" at bounding box center [90, 125] width 158 height 14
click at [163, 71] on button "查 询" at bounding box center [169, 75] width 16 height 8
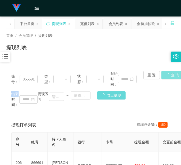
click at [163, 71] on div "重 置 查 询" at bounding box center [156, 79] width 26 height 16
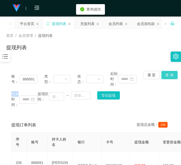
scroll to position [55, 0]
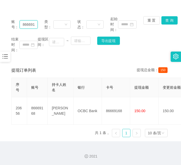
click at [31, 24] on input "86669168" at bounding box center [29, 24] width 18 height 8
paste input "kenkow"
click at [168, 17] on button "查 询" at bounding box center [169, 20] width 16 height 8
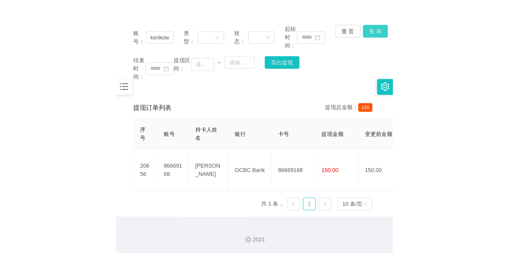
scroll to position [0, 0]
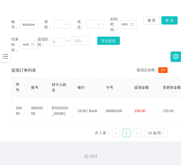
click at [168, 17] on div "账号： kenkow 类型： 状态： 起始时间： 重 置 查 询 结束时间： 提现区间： ~ 导出提现" at bounding box center [90, 34] width 168 height 47
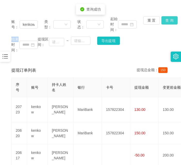
click at [168, 17] on button "查 询" at bounding box center [169, 20] width 16 height 8
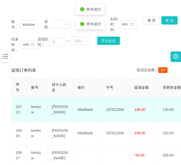
click at [123, 101] on td "157822304" at bounding box center [116, 109] width 28 height 25
click at [117, 103] on td "157822304" at bounding box center [116, 109] width 28 height 25
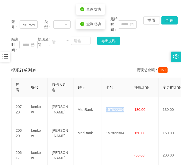
copy td "157822304"
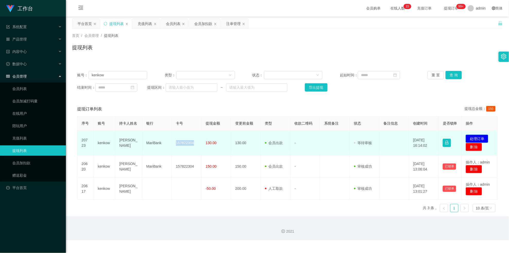
click at [181, 142] on button "处理订单" at bounding box center [477, 138] width 23 height 8
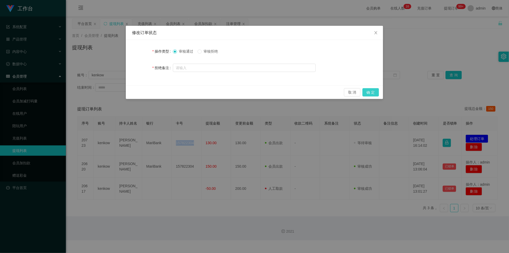
click at [181, 93] on button "确 定" at bounding box center [371, 92] width 16 height 8
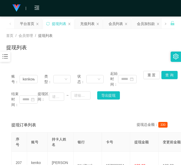
drag, startPoint x: 6, startPoint y: 121, endPoint x: 29, endPoint y: 105, distance: 28.0
click at [29, 78] on input "kenkow" at bounding box center [29, 79] width 18 height 8
drag, startPoint x: 29, startPoint y: 78, endPoint x: 126, endPoint y: 73, distance: 96.7
click at [30, 77] on input "kenkow" at bounding box center [29, 79] width 18 height 8
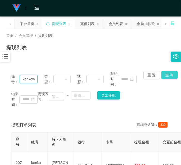
scroll to position [0, 1]
click at [166, 73] on button "查 询" at bounding box center [169, 75] width 16 height 8
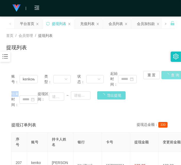
click at [166, 73] on div "重 置 查 询" at bounding box center [156, 79] width 26 height 16
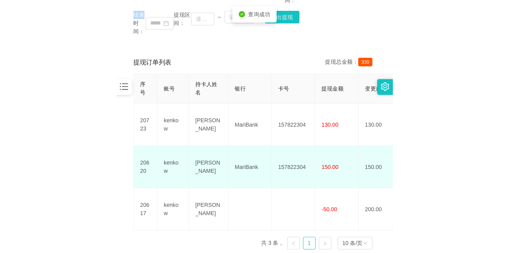
scroll to position [90, 0]
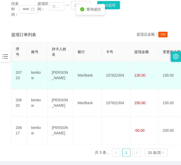
click at [113, 71] on td "157822304" at bounding box center [116, 76] width 28 height 28
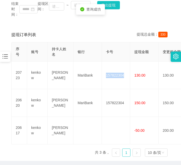
copy td "157822304"
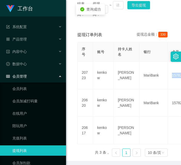
scroll to position [0, 0]
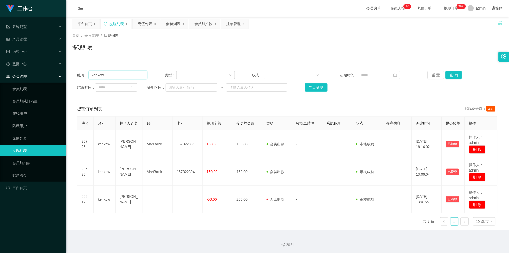
drag, startPoint x: 118, startPoint y: 73, endPoint x: 158, endPoint y: 62, distance: 41.7
click at [118, 73] on input "kenkow" at bounding box center [118, 75] width 59 height 8
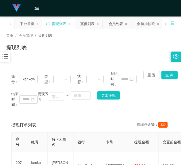
click at [116, 51] on div "提现列表" at bounding box center [90, 50] width 168 height 12
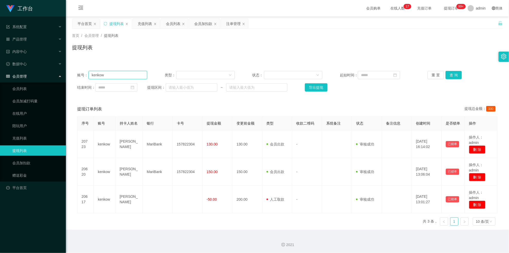
click at [129, 77] on input "kenkow" at bounding box center [118, 75] width 59 height 8
paste input "86669168"
type input "86669168"
click at [181, 78] on button "查 询" at bounding box center [454, 75] width 16 height 8
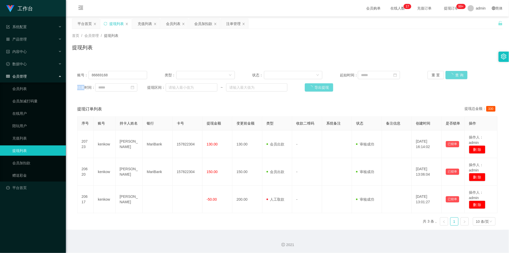
drag, startPoint x: 454, startPoint y: 78, endPoint x: 53, endPoint y: 155, distance: 408.1
click at [181, 78] on div "重 置 查 询" at bounding box center [463, 75] width 70 height 8
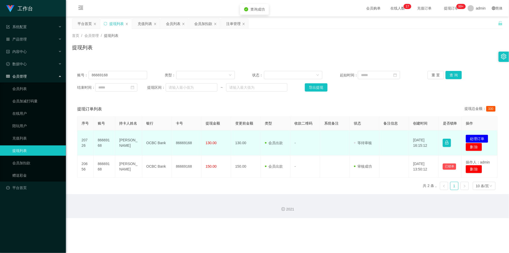
click at [178, 142] on td "86669168" at bounding box center [187, 142] width 30 height 25
copy td "86669168"
click at [181, 143] on button "处理订单" at bounding box center [477, 138] width 23 height 8
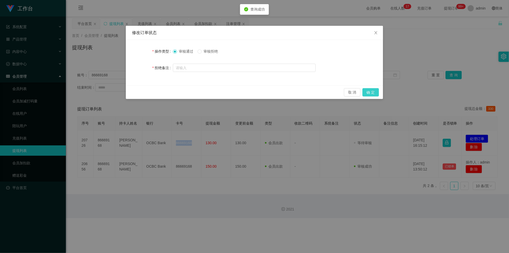
click at [181, 94] on button "确 定" at bounding box center [371, 92] width 16 height 8
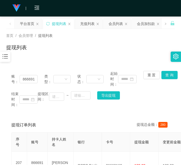
click at [143, 25] on div "会员加扣款" at bounding box center [146, 24] width 18 height 10
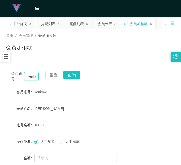
click at [33, 73] on input "kenkow" at bounding box center [31, 76] width 14 height 8
drag, startPoint x: 33, startPoint y: 73, endPoint x: 78, endPoint y: 86, distance: 47.0
click at [33, 73] on input "kenkow" at bounding box center [31, 76] width 14 height 8
type input "v"
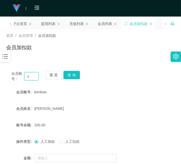
scroll to position [0, 0]
paste input "Ma883023"
type input "Ma883023"
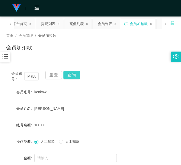
click at [76, 74] on button "查 询" at bounding box center [71, 75] width 16 height 8
click at [76, 74] on div "会员账号： Ma883023 重 置 查 询" at bounding box center [90, 76] width 168 height 11
click at [70, 77] on button "查 询" at bounding box center [71, 75] width 16 height 8
click at [70, 77] on div "重 置 查 询" at bounding box center [58, 76] width 27 height 11
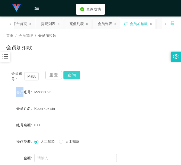
click at [70, 77] on button "查 询" at bounding box center [71, 75] width 16 height 8
click at [31, 78] on input "Ma883023" at bounding box center [31, 76] width 14 height 8
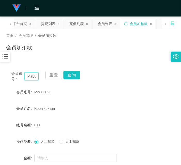
click at [31, 78] on input "Ma883023" at bounding box center [31, 76] width 14 height 8
click at [52, 24] on div "提现列表" at bounding box center [48, 24] width 14 height 10
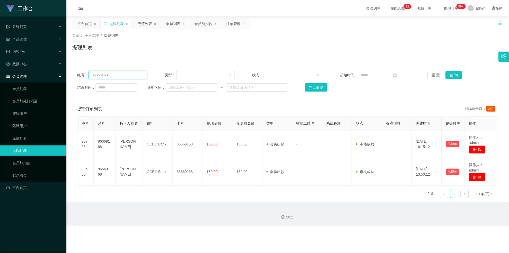
click at [117, 75] on input "86669168" at bounding box center [118, 75] width 59 height 8
paste input "Ma883023"
type input "Ma883023"
click at [181, 72] on button "查 询" at bounding box center [454, 75] width 16 height 8
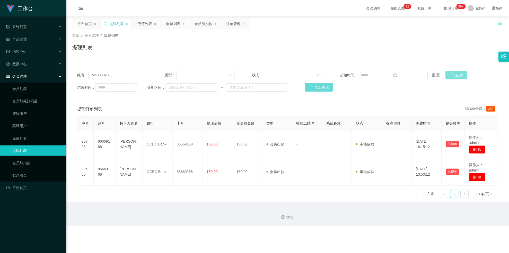
click at [181, 72] on div "重 置 查 询" at bounding box center [463, 75] width 70 height 8
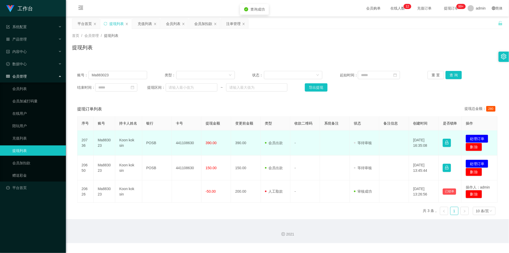
click at [181, 140] on td "441108630" at bounding box center [187, 142] width 30 height 25
drag, startPoint x: 188, startPoint y: 140, endPoint x: 222, endPoint y: 140, distance: 33.7
click at [181, 140] on td "441108630" at bounding box center [187, 142] width 30 height 25
copy td "441108630"
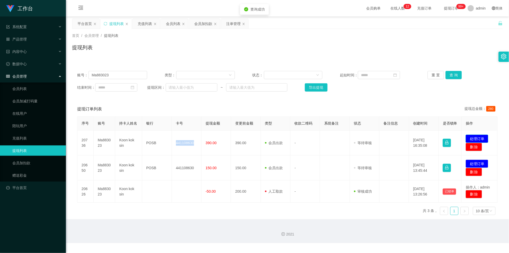
click at [181, 141] on button "处理订单" at bounding box center [477, 138] width 23 height 8
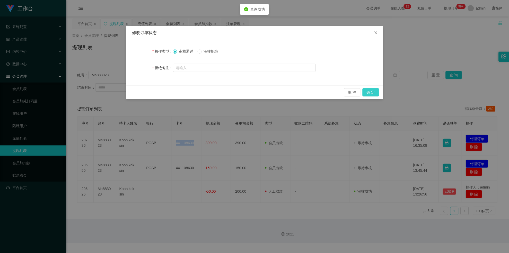
click at [181, 95] on button "确 定" at bounding box center [371, 92] width 16 height 8
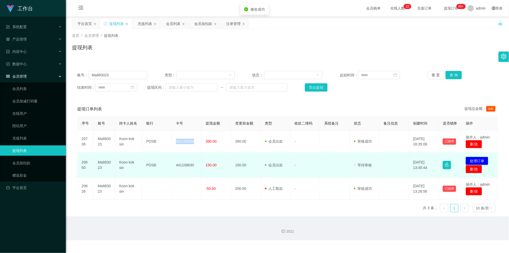
click at [181, 165] on button "处理订单" at bounding box center [477, 161] width 23 height 8
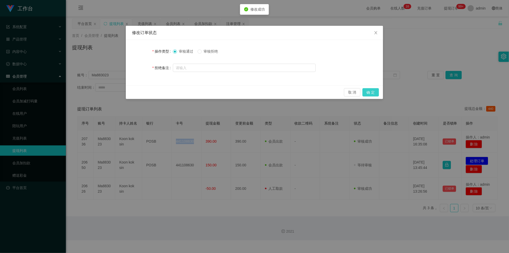
click at [181, 92] on button "确 定" at bounding box center [371, 92] width 16 height 8
